Goal: Information Seeking & Learning: Learn about a topic

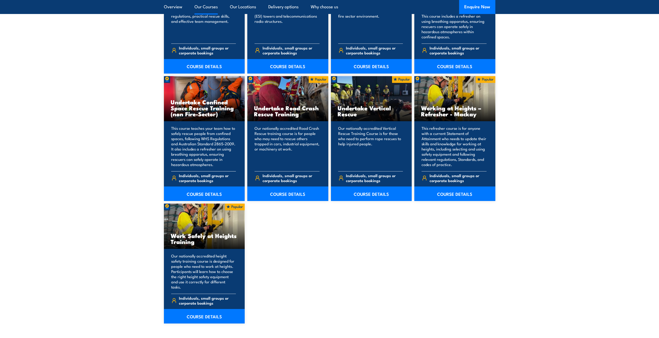
scroll to position [544, 0]
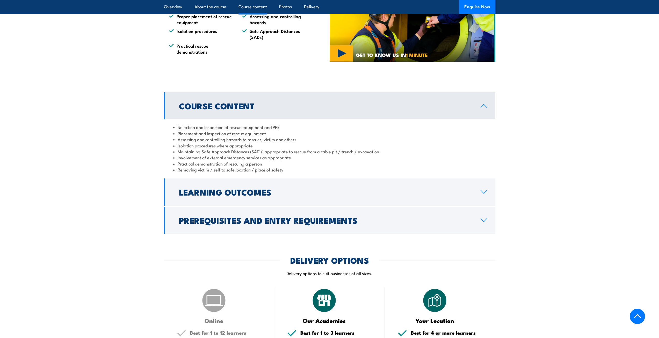
scroll to position [337, 0]
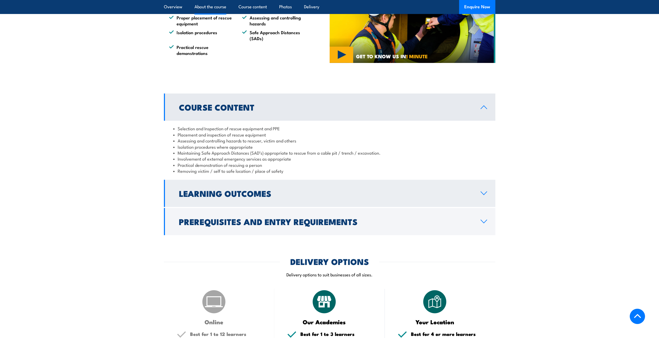
click at [480, 193] on icon at bounding box center [483, 193] width 7 height 4
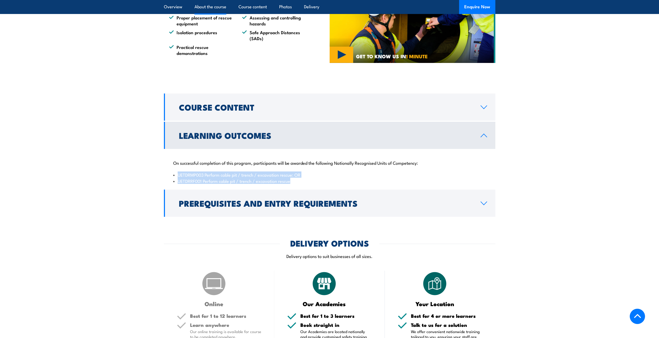
drag, startPoint x: 179, startPoint y: 175, endPoint x: 302, endPoint y: 179, distance: 123.0
click at [302, 179] on ul "UETDRMP003 Perform cable pit / trench / excavation rescue: OR UETDRRF001 Perfor…" at bounding box center [329, 178] width 313 height 12
copy ul "UETDRMP003 Perform cable pit / trench / excavation rescue: OR UETDRRF001 Perfor…"
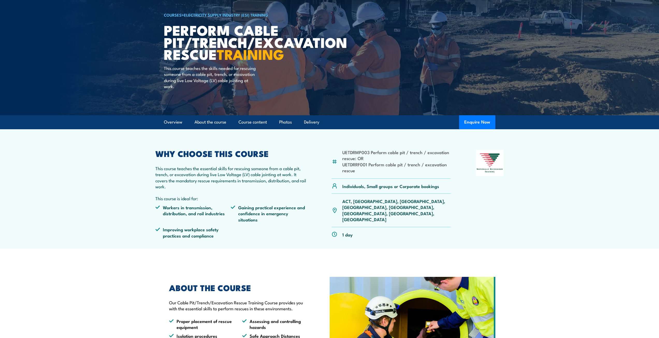
scroll to position [52, 0]
